Goal: Task Accomplishment & Management: Manage account settings

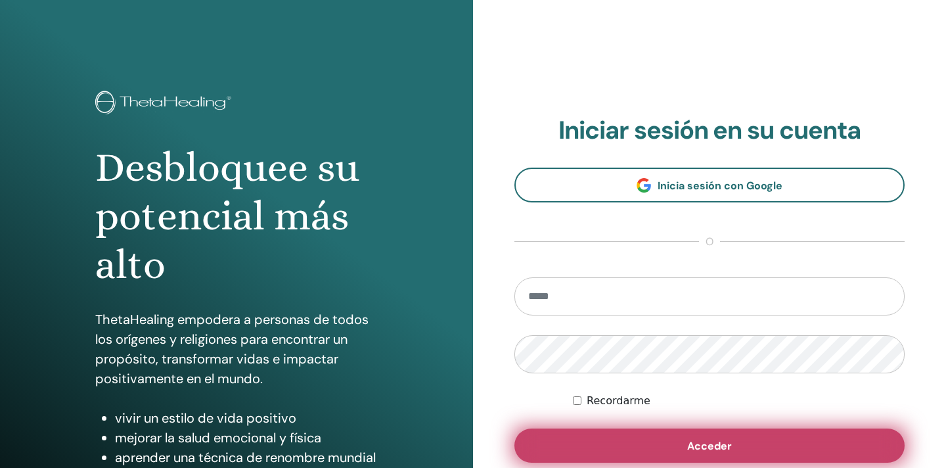
type input "**********"
click at [702, 443] on span "Acceder" at bounding box center [709, 446] width 45 height 14
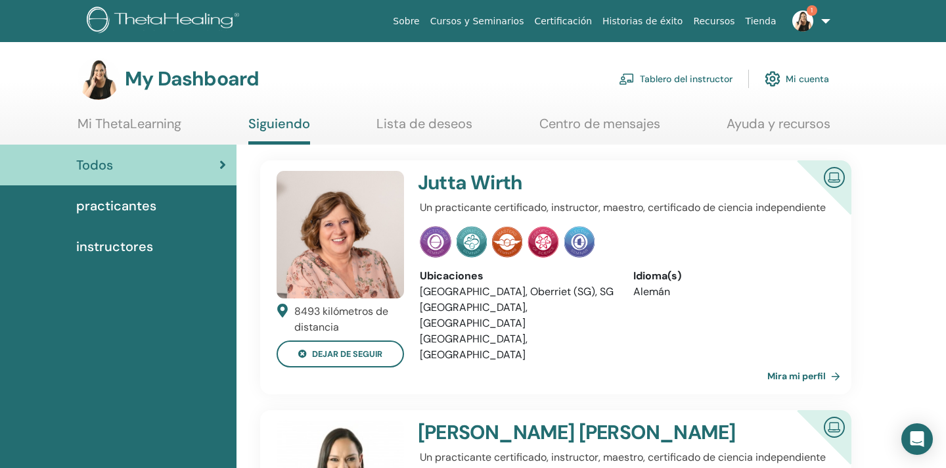
click at [699, 76] on link "Tablero del instructor" at bounding box center [676, 78] width 114 height 29
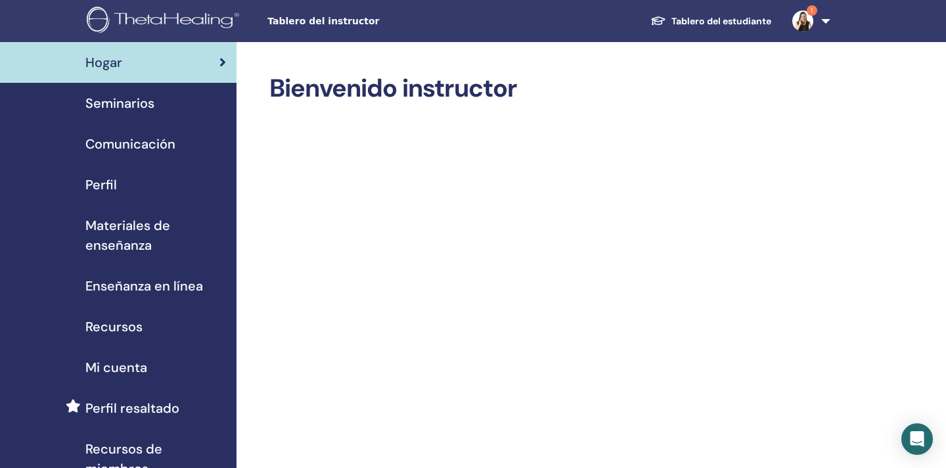
click at [122, 99] on span "Seminarios" at bounding box center [119, 103] width 69 height 20
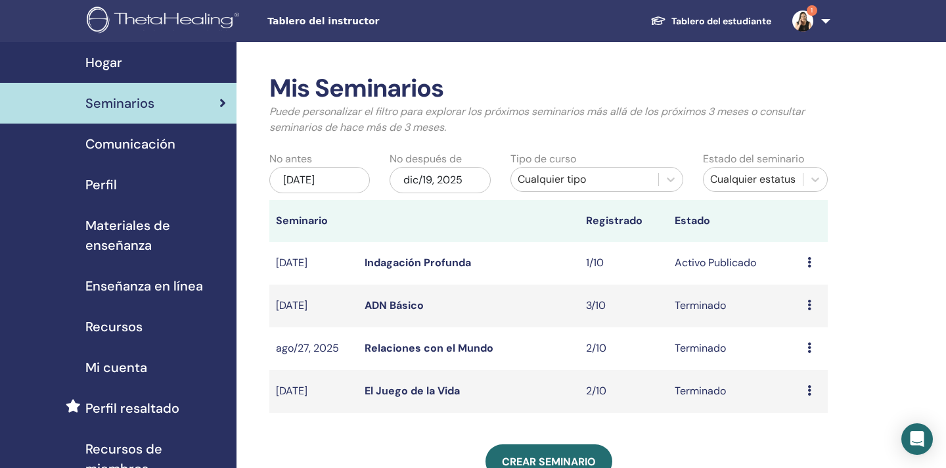
click at [452, 263] on link "Indagación Profunda" at bounding box center [418, 263] width 106 height 14
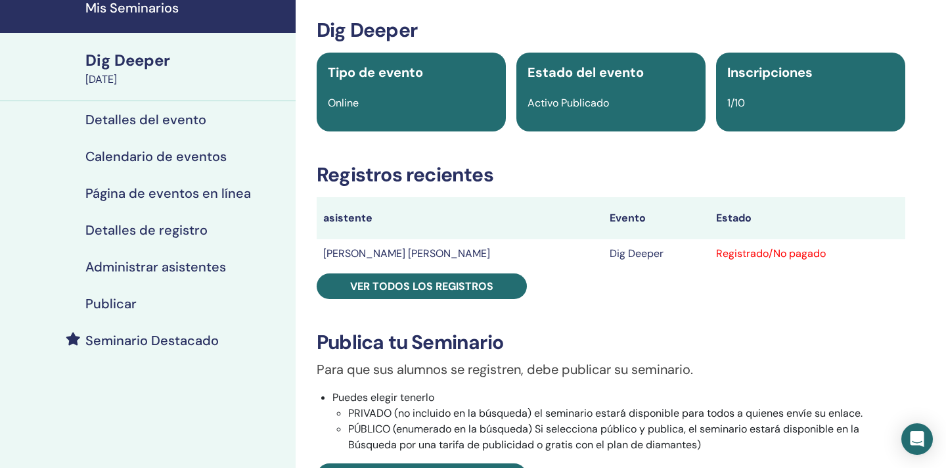
scroll to position [58, 0]
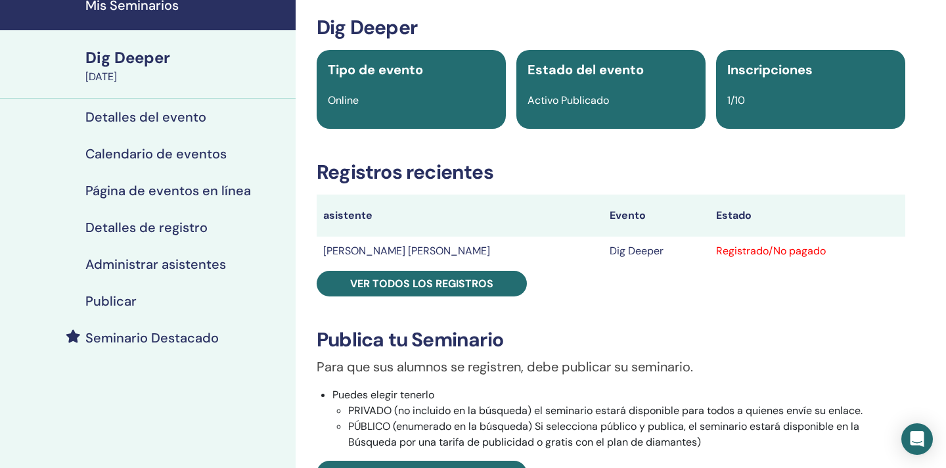
click at [182, 259] on h4 "Administrar asistentes" at bounding box center [155, 264] width 141 height 16
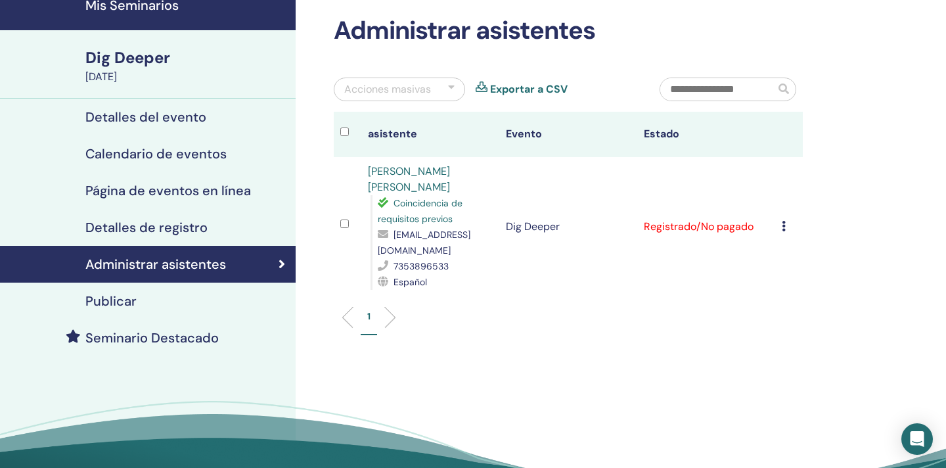
click at [786, 225] on div "Cancelar registro No autocertificar Marcar como pagado Marcar como no pagado Ma…" at bounding box center [789, 227] width 14 height 16
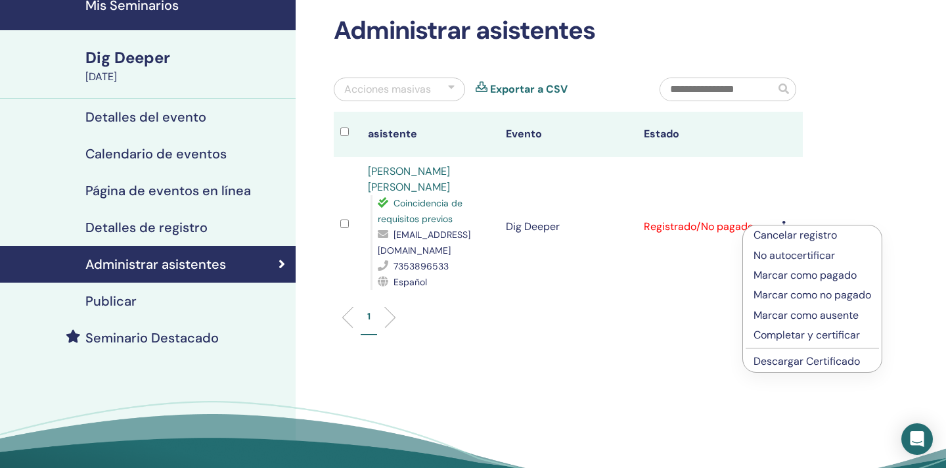
click at [787, 231] on p "Cancelar registro" at bounding box center [813, 235] width 118 height 16
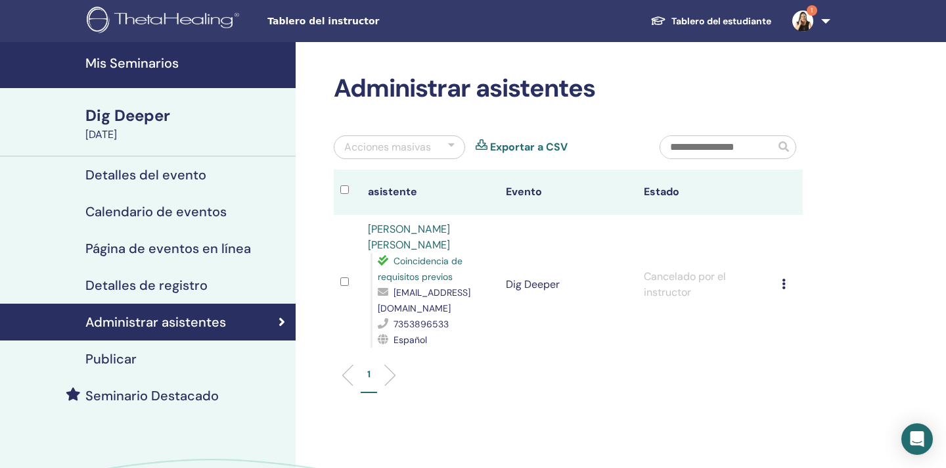
click at [140, 64] on h4 "Mis Seminarios" at bounding box center [186, 63] width 202 height 16
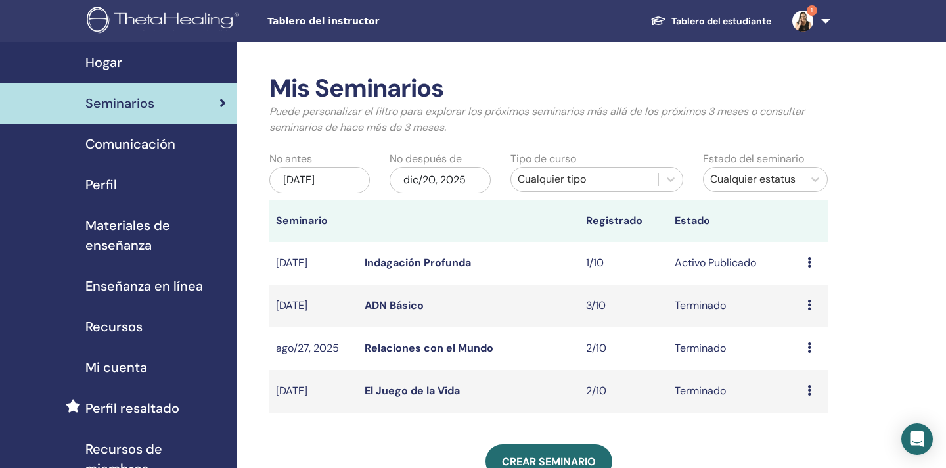
click at [811, 263] on icon at bounding box center [809, 262] width 4 height 11
click at [803, 332] on p "Cancelar" at bounding box center [805, 334] width 50 height 16
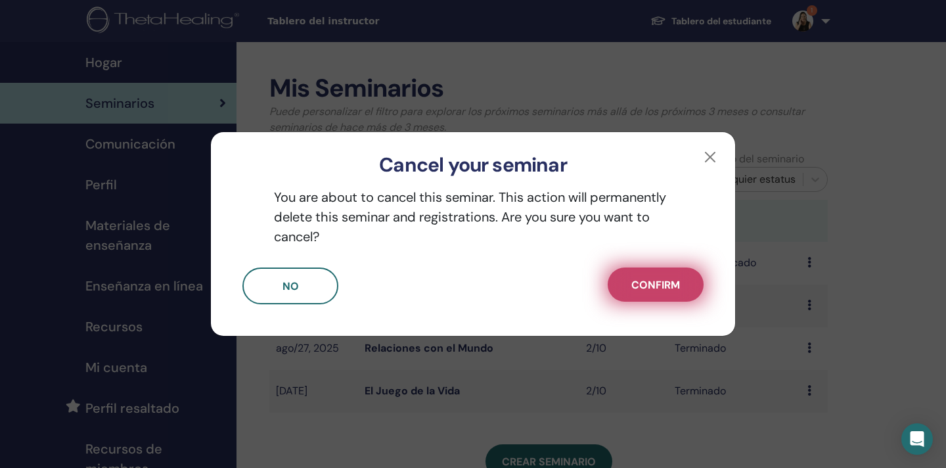
click at [650, 282] on span "Confirm" at bounding box center [655, 285] width 49 height 14
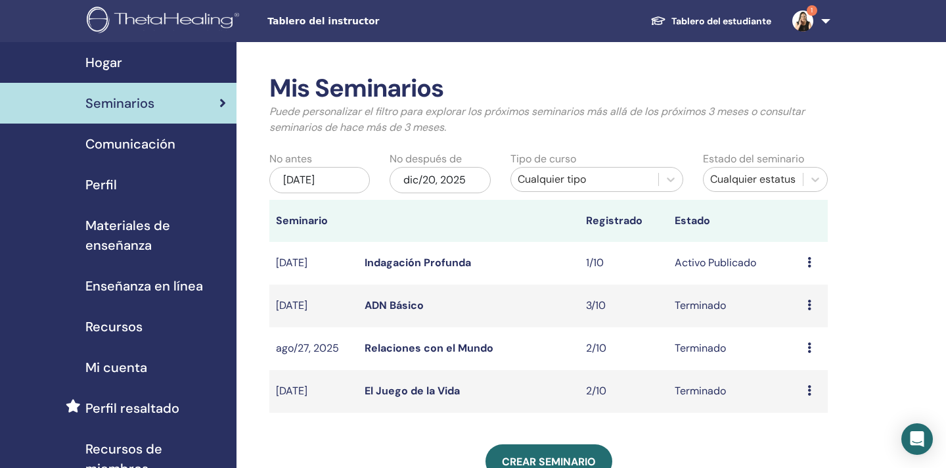
click at [810, 259] on icon at bounding box center [809, 262] width 4 height 11
click at [805, 330] on p "Cancelar" at bounding box center [805, 329] width 50 height 16
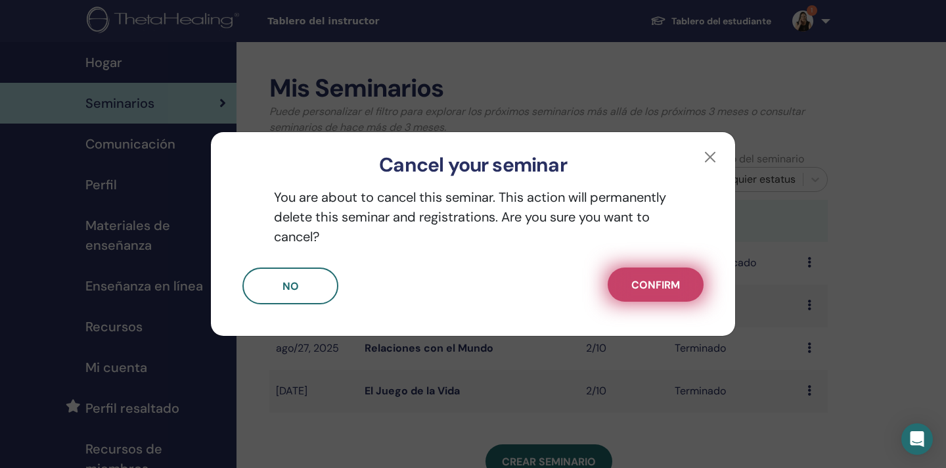
click at [642, 282] on span "Confirm" at bounding box center [655, 285] width 49 height 14
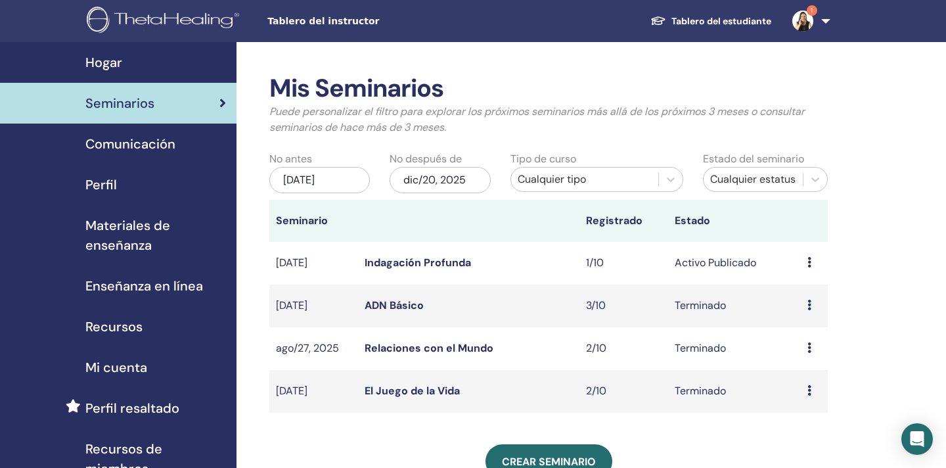
click at [418, 261] on link "Indagación Profunda" at bounding box center [418, 263] width 106 height 14
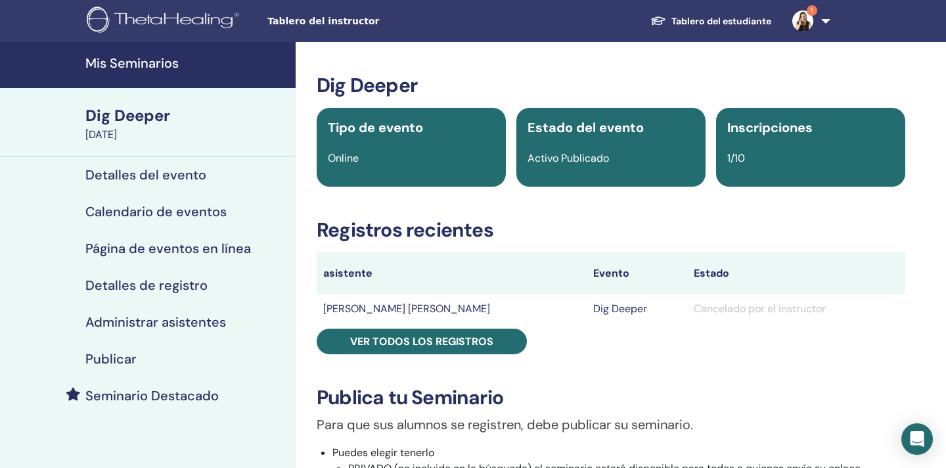
click at [169, 178] on h4 "Detalles del evento" at bounding box center [145, 175] width 121 height 16
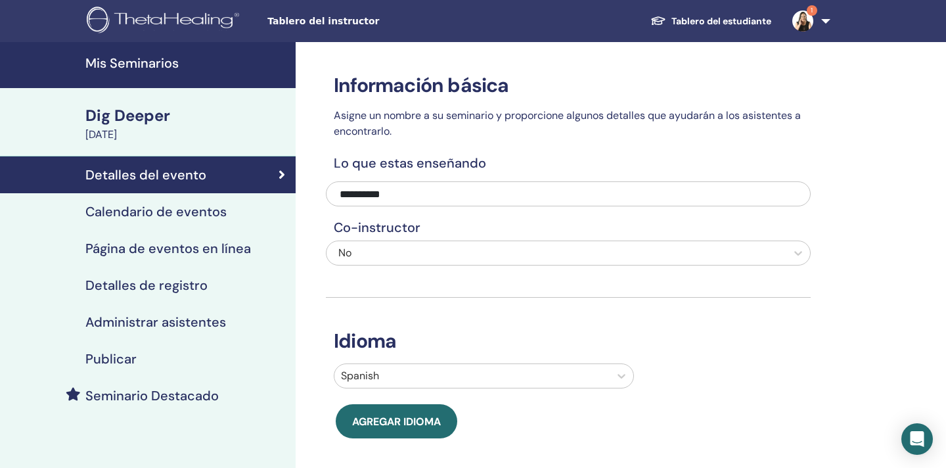
click at [173, 214] on h4 "Calendario de eventos" at bounding box center [155, 212] width 141 height 16
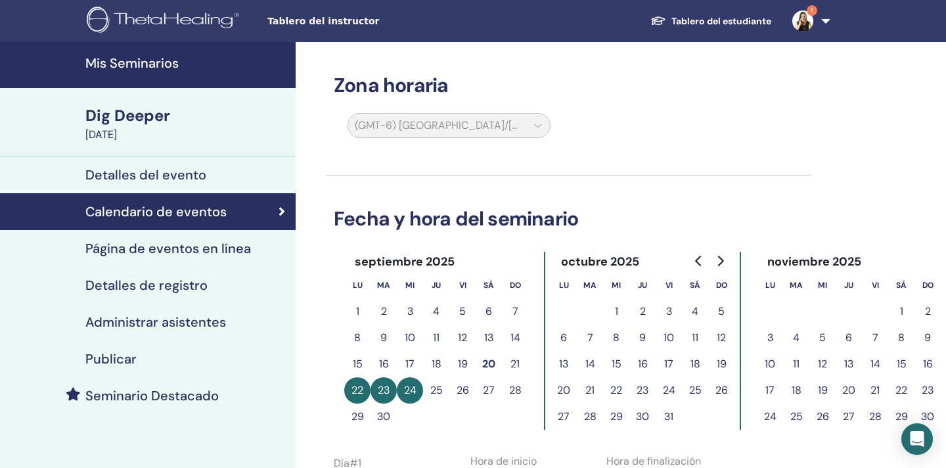
click at [178, 249] on h4 "Página de eventos en línea" at bounding box center [168, 248] width 166 height 16
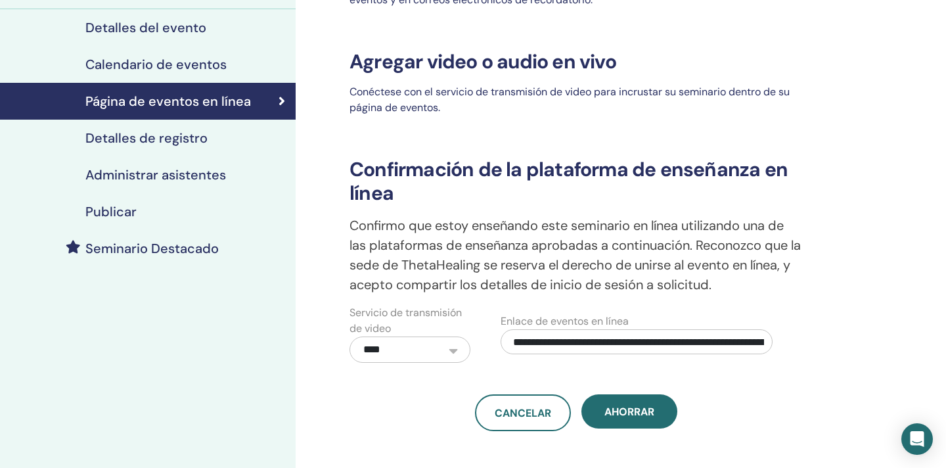
scroll to position [143, 0]
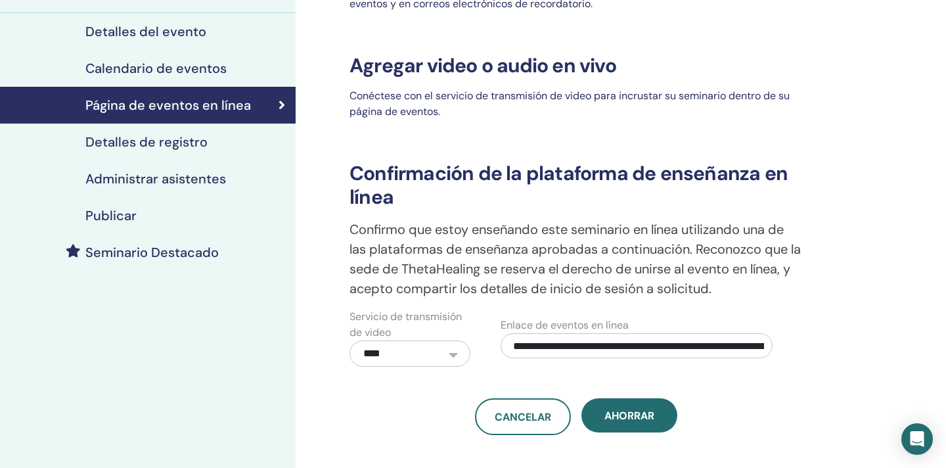
click at [185, 147] on h4 "Detalles de registro" at bounding box center [146, 142] width 122 height 16
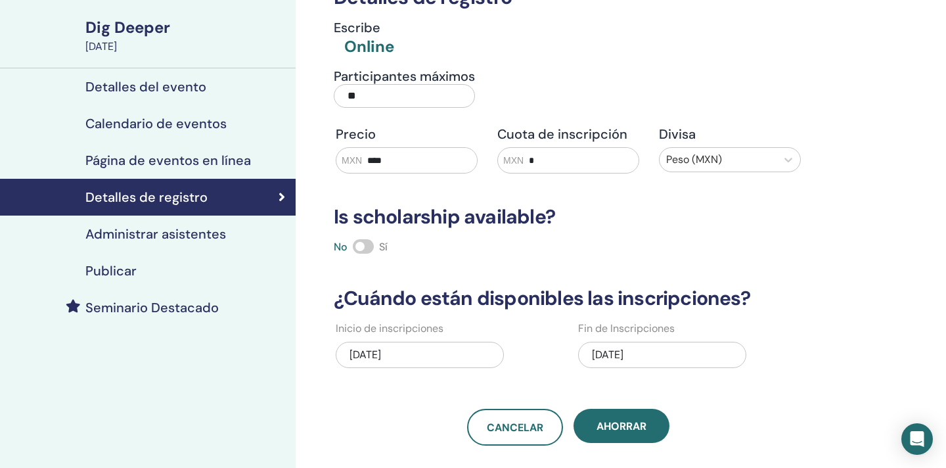
scroll to position [95, 0]
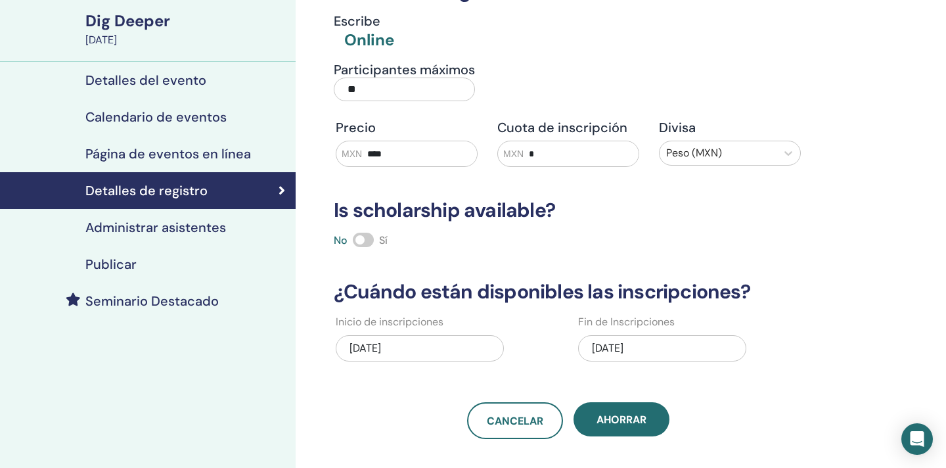
click at [160, 227] on h4 "Administrar asistentes" at bounding box center [155, 227] width 141 height 16
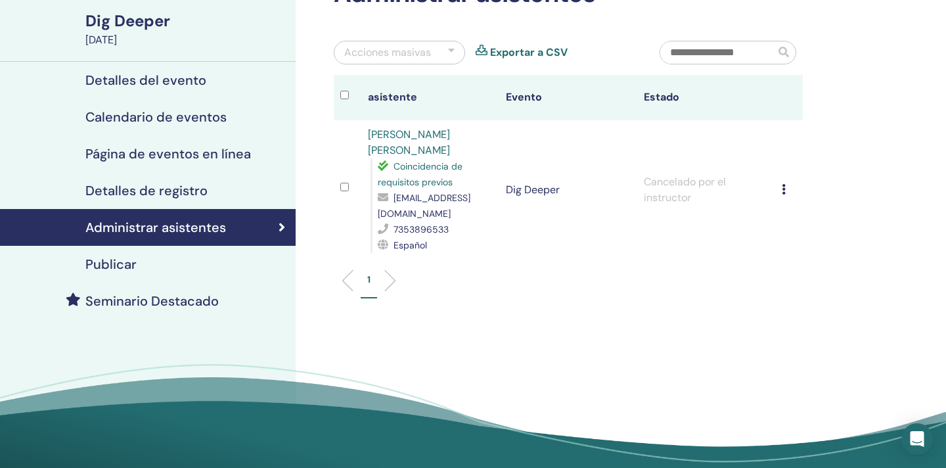
click at [124, 265] on h4 "Publicar" at bounding box center [110, 264] width 51 height 16
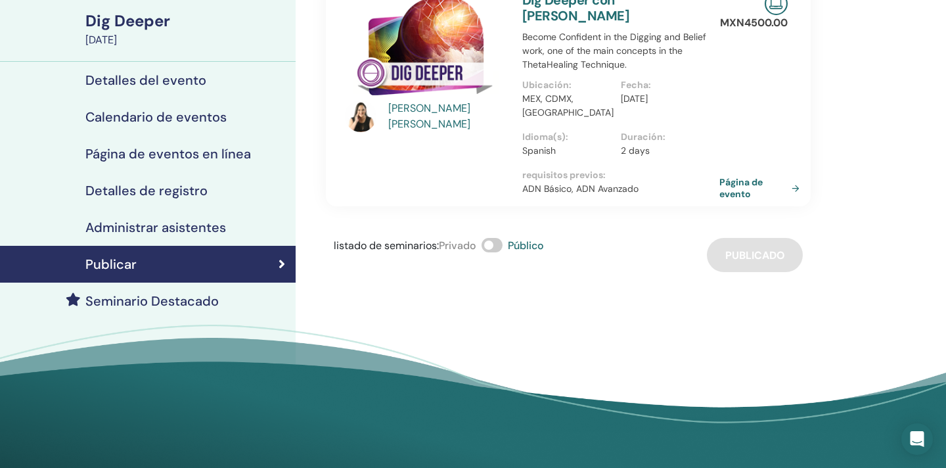
click at [489, 238] on span at bounding box center [492, 245] width 21 height 14
click at [189, 300] on h4 "Seminario Destacado" at bounding box center [151, 301] width 133 height 16
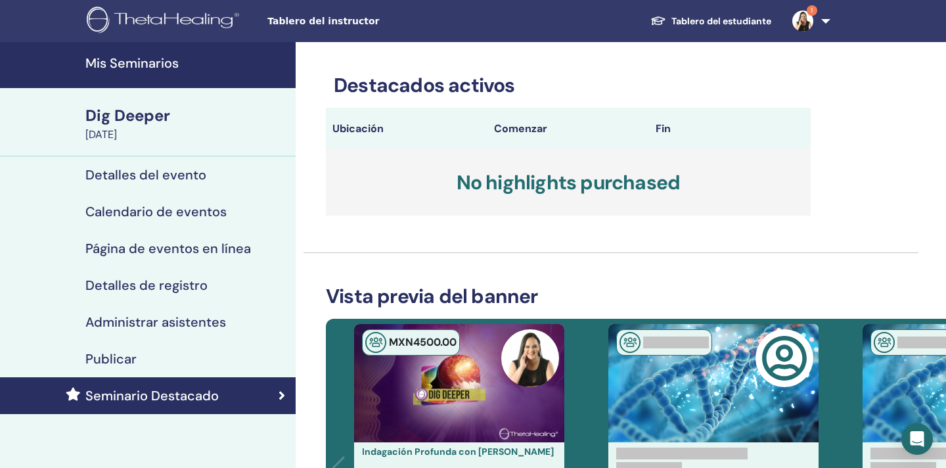
click at [139, 60] on h4 "Mis Seminarios" at bounding box center [186, 63] width 202 height 16
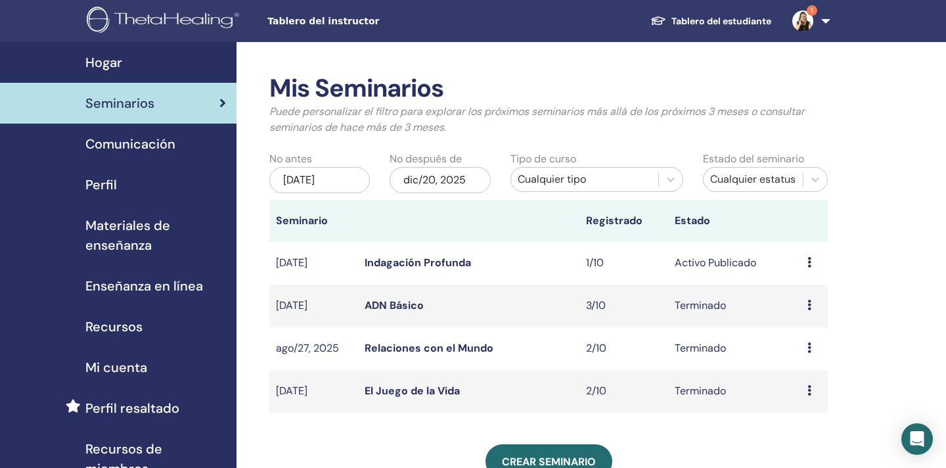
click at [418, 258] on link "Indagación Profunda" at bounding box center [418, 263] width 106 height 14
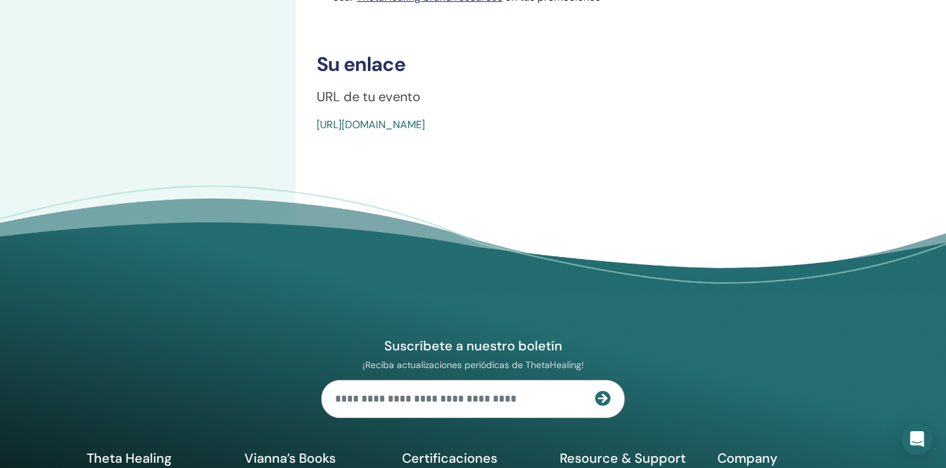
scroll to position [686, 0]
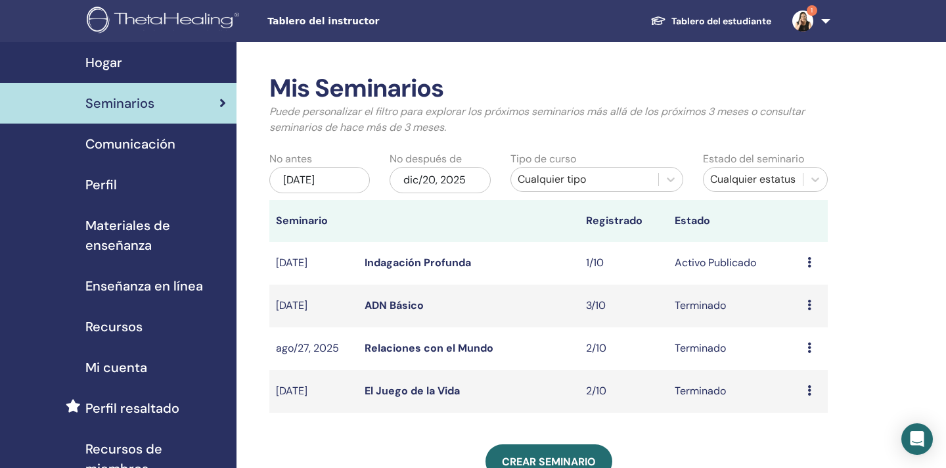
click at [811, 262] on icon at bounding box center [809, 262] width 4 height 11
click at [810, 336] on p "Cancelar" at bounding box center [805, 333] width 50 height 16
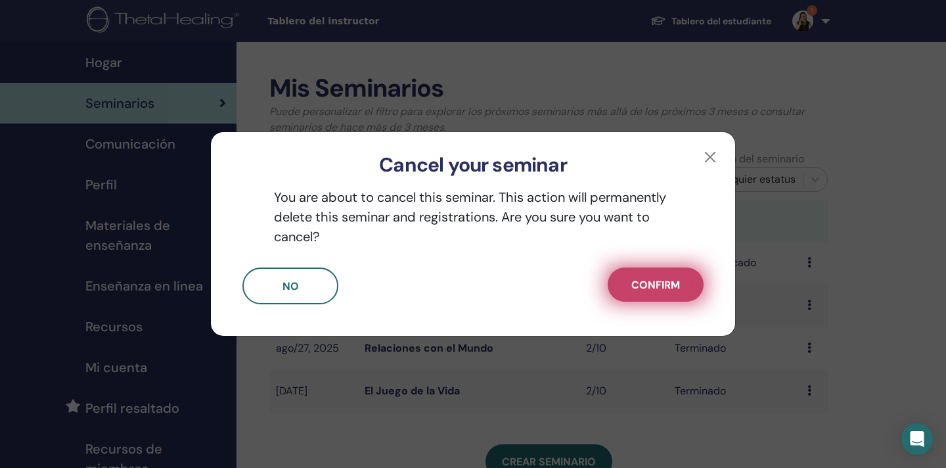
click at [656, 281] on span "Confirm" at bounding box center [655, 285] width 49 height 14
